Goal: Task Accomplishment & Management: Complete application form

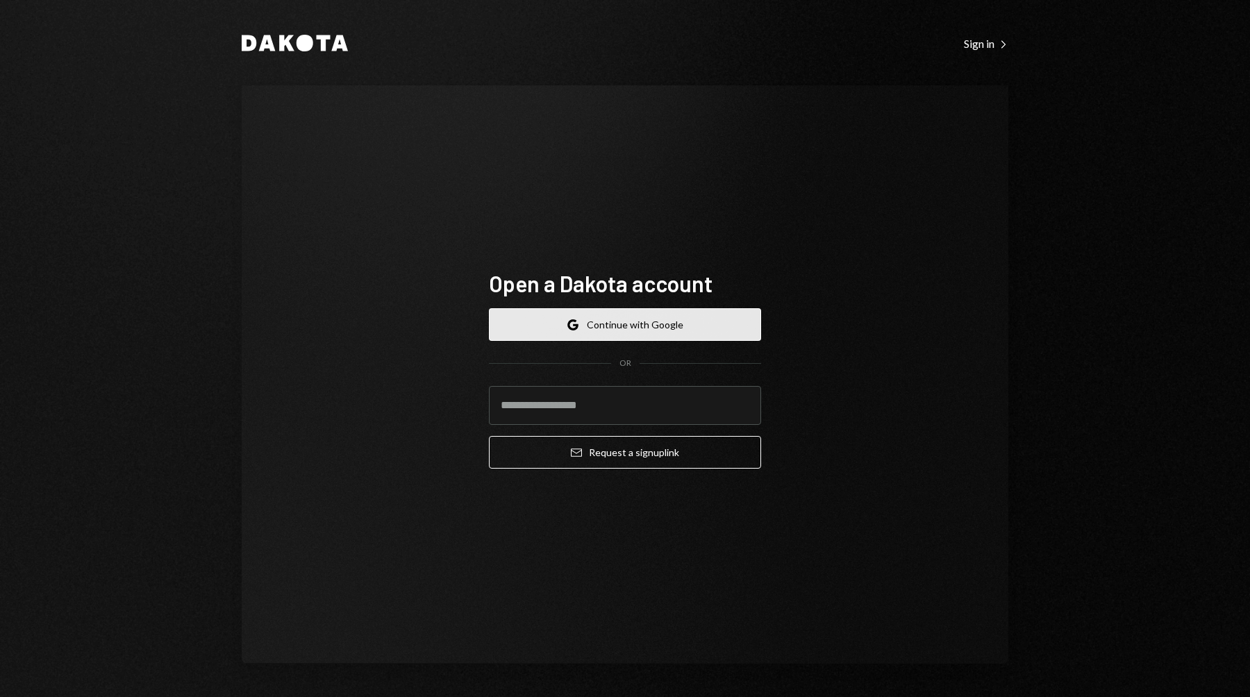
click at [633, 328] on button "Google Continue with Google" at bounding box center [625, 324] width 272 height 33
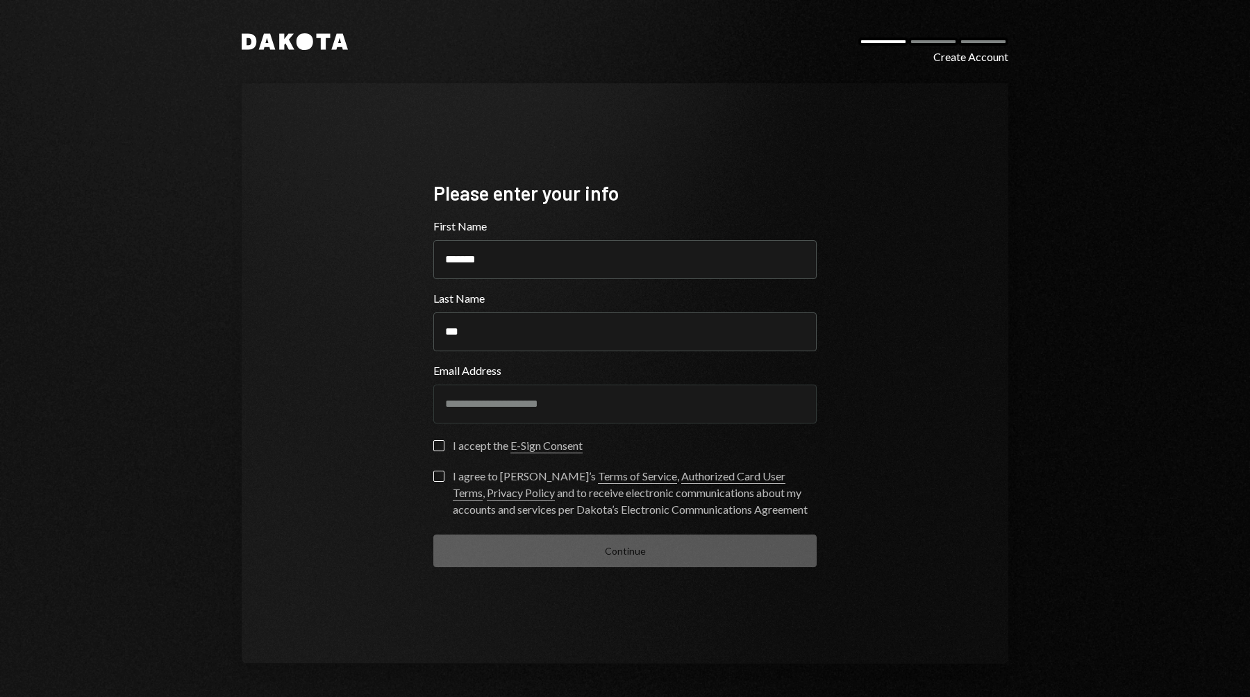
click at [435, 446] on button "I accept the E-Sign Consent" at bounding box center [438, 445] width 11 height 11
click at [442, 477] on button "I agree to Dakota’s Terms of Service , Authorized Card User Terms , Privacy Pol…" at bounding box center [438, 476] width 11 height 11
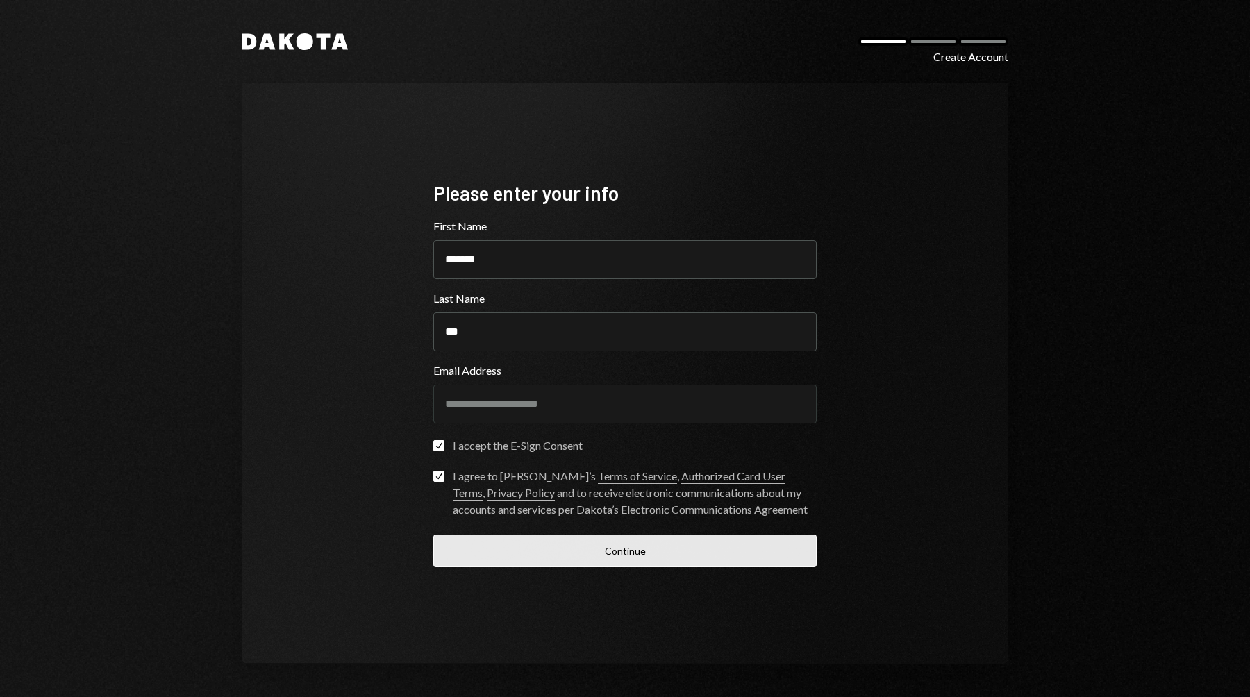
click at [521, 546] on button "Continue" at bounding box center [624, 551] width 383 height 33
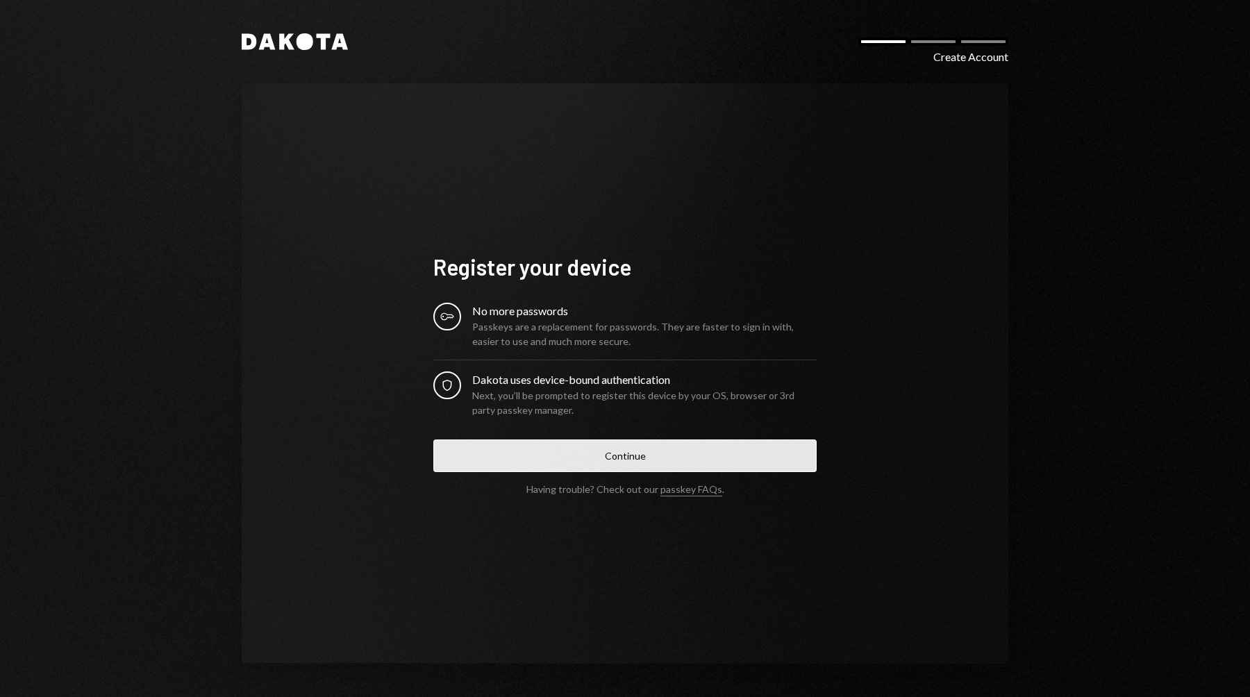
click at [558, 454] on button "Continue" at bounding box center [624, 456] width 383 height 33
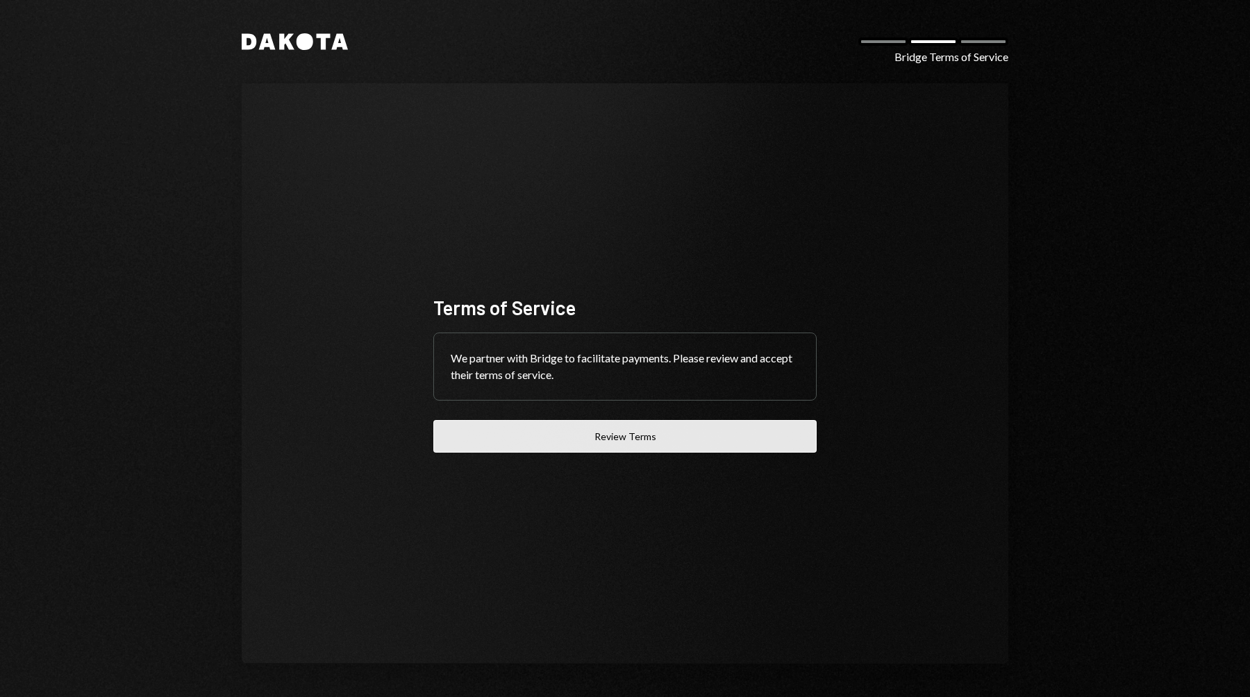
click at [586, 432] on button "Review Terms" at bounding box center [624, 436] width 383 height 33
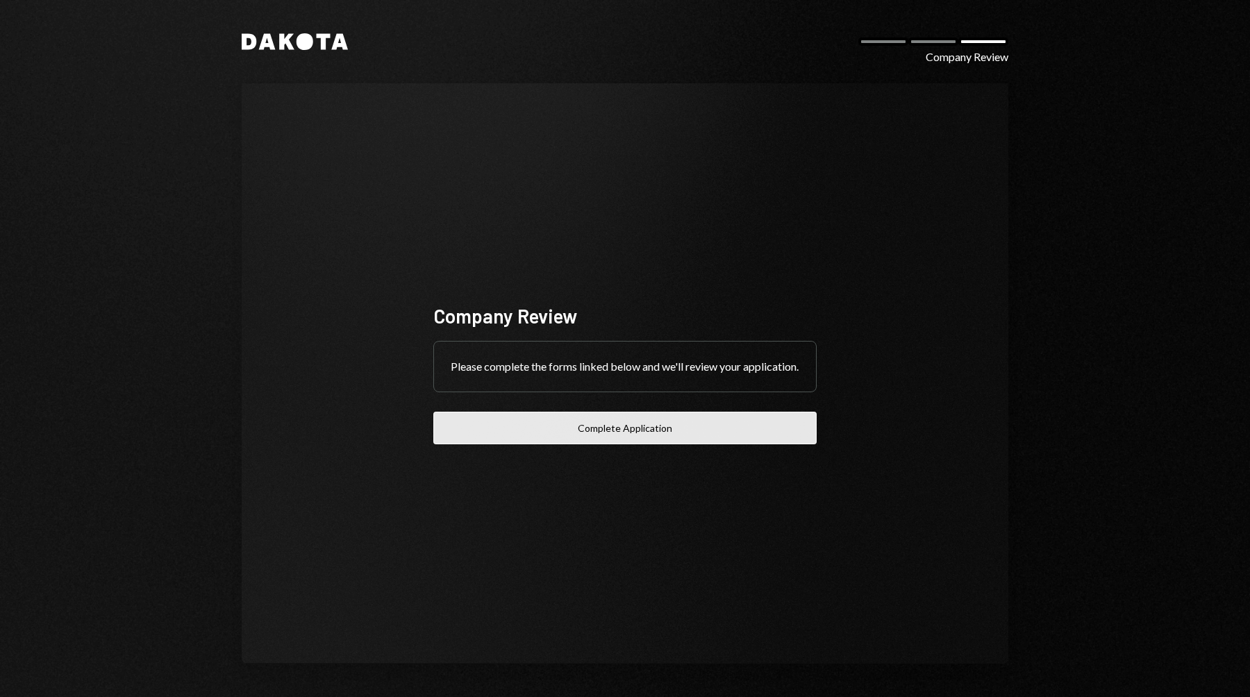
click at [620, 434] on button "Complete Application" at bounding box center [624, 428] width 383 height 33
